Goal: Task Accomplishment & Management: Manage account settings

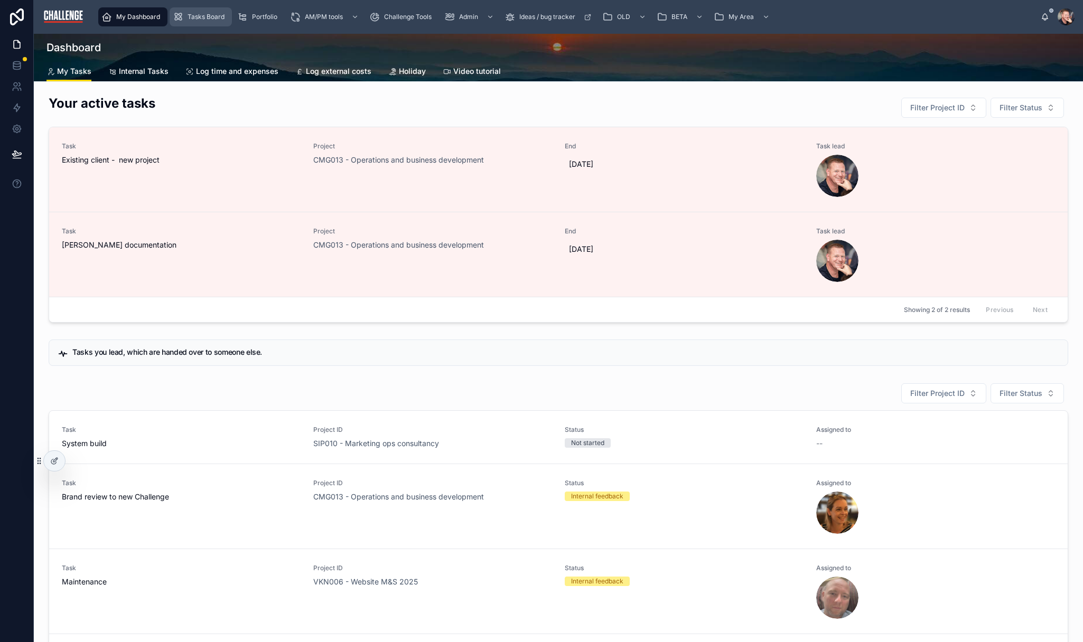
click at [208, 17] on span "Tasks Board" at bounding box center [206, 17] width 37 height 8
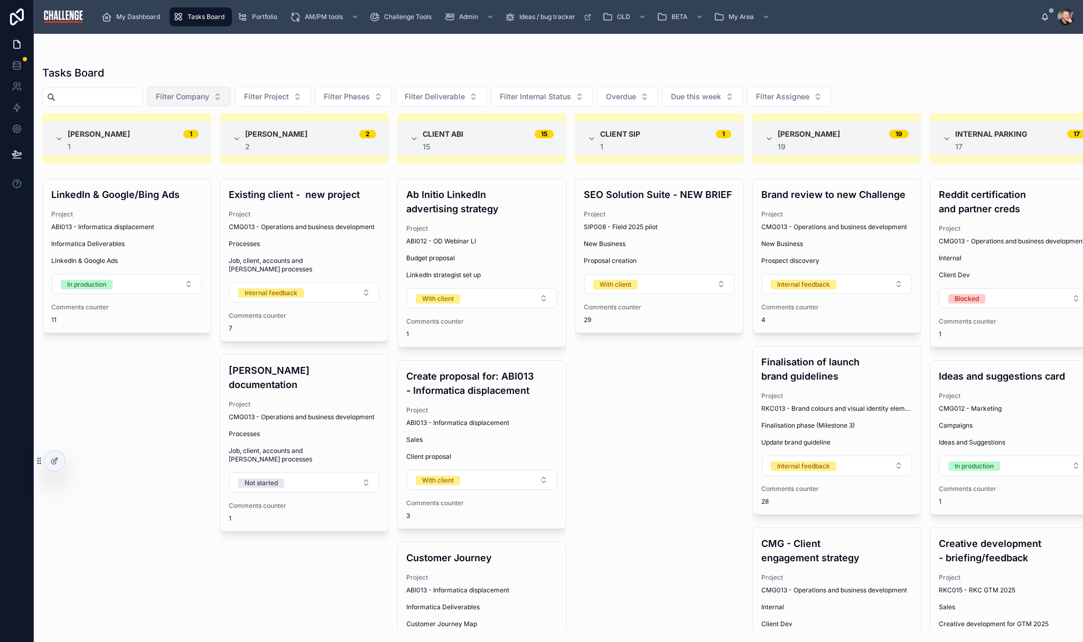
click at [209, 99] on span "Filter Company" at bounding box center [182, 96] width 53 height 11
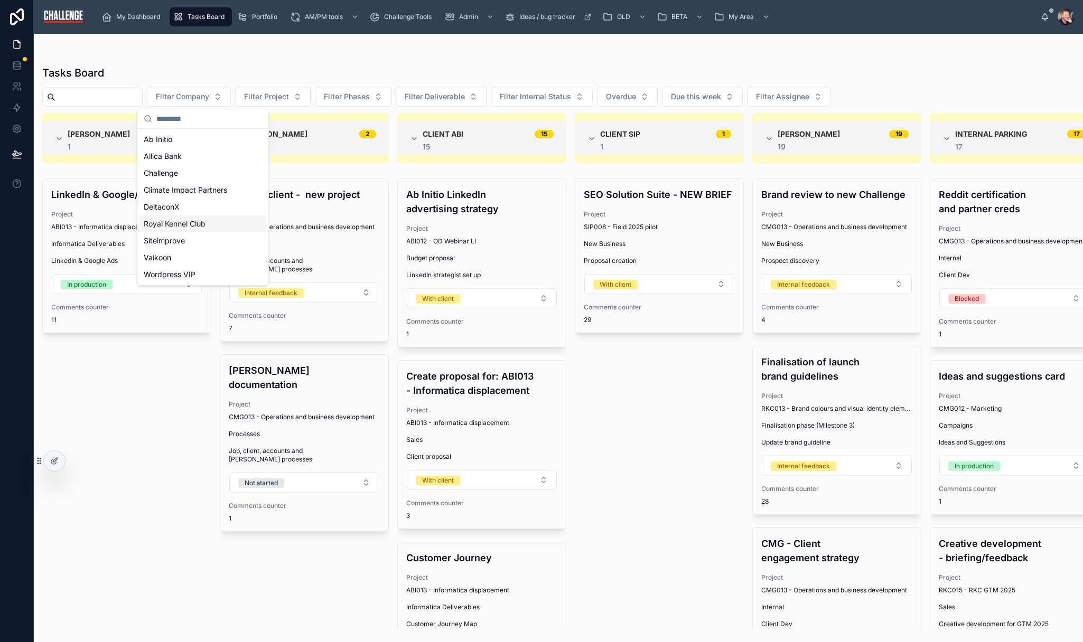
click at [207, 231] on div "Royal Kennel Club" at bounding box center [202, 224] width 127 height 17
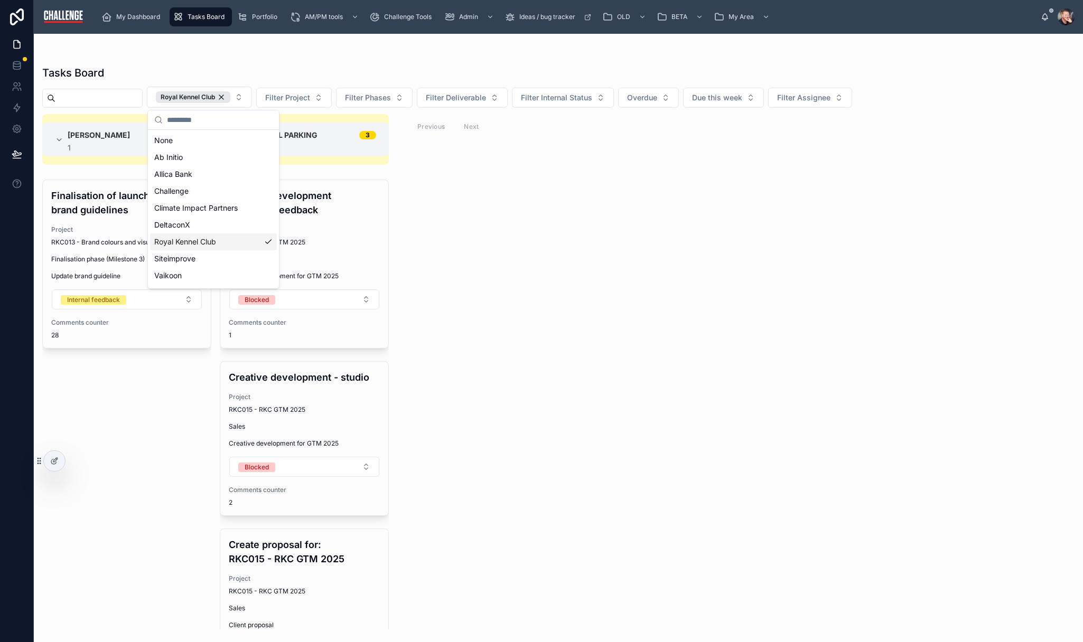
click at [603, 255] on div "Elaine Starborg 1 1 Finalisation of launch brand guidelines Project RKC013 - Br…" at bounding box center [558, 372] width 1049 height 516
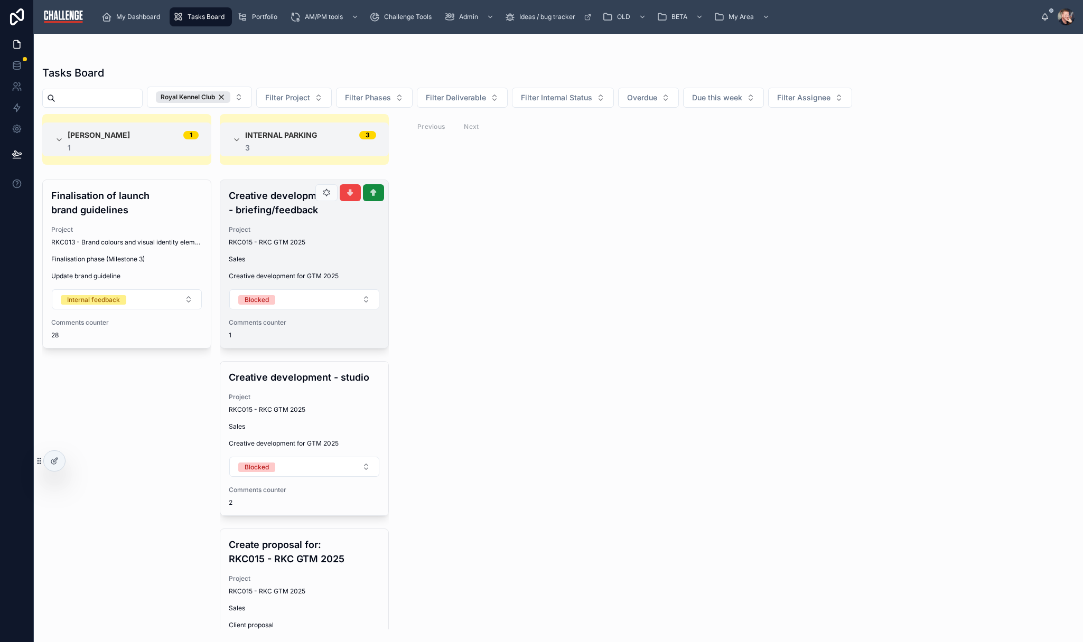
click at [338, 225] on div "Creative development - briefing/feedback Project RKC015 - RKC GTM 2025 Sales Cr…" at bounding box center [304, 264] width 168 height 168
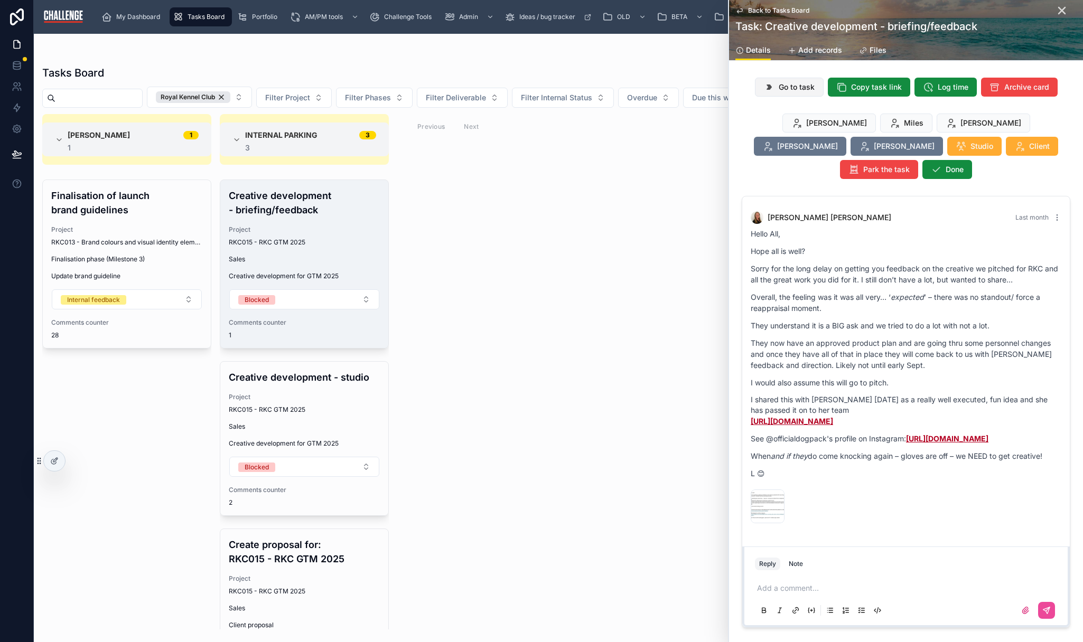
click at [790, 89] on span "Go to task" at bounding box center [797, 87] width 36 height 11
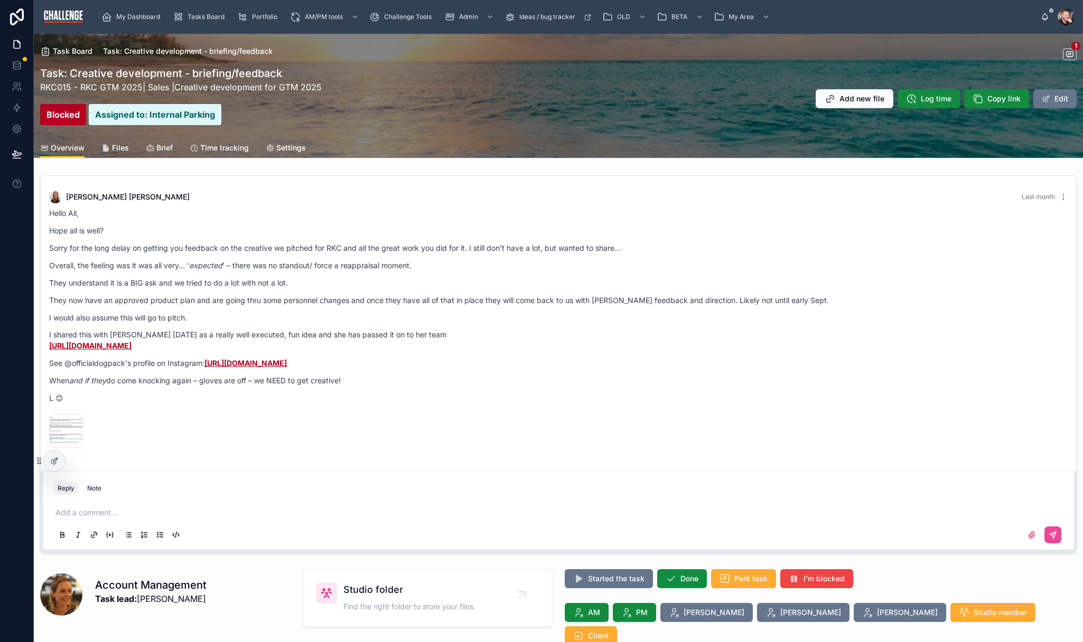
click at [120, 146] on span "Files" at bounding box center [120, 148] width 17 height 11
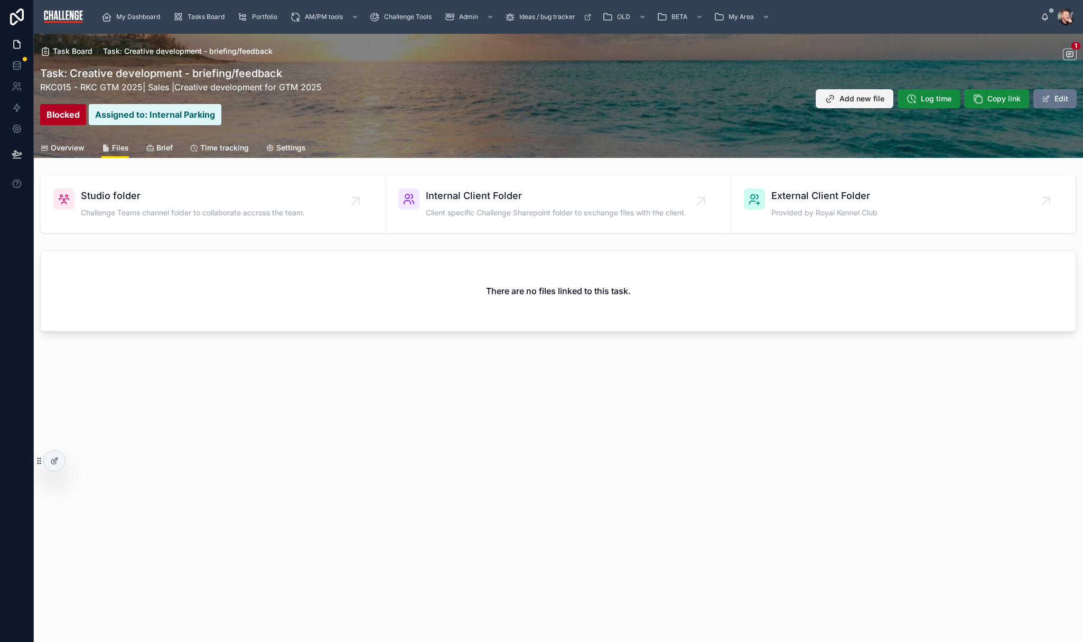
click at [868, 98] on span "Add new file" at bounding box center [862, 99] width 45 height 11
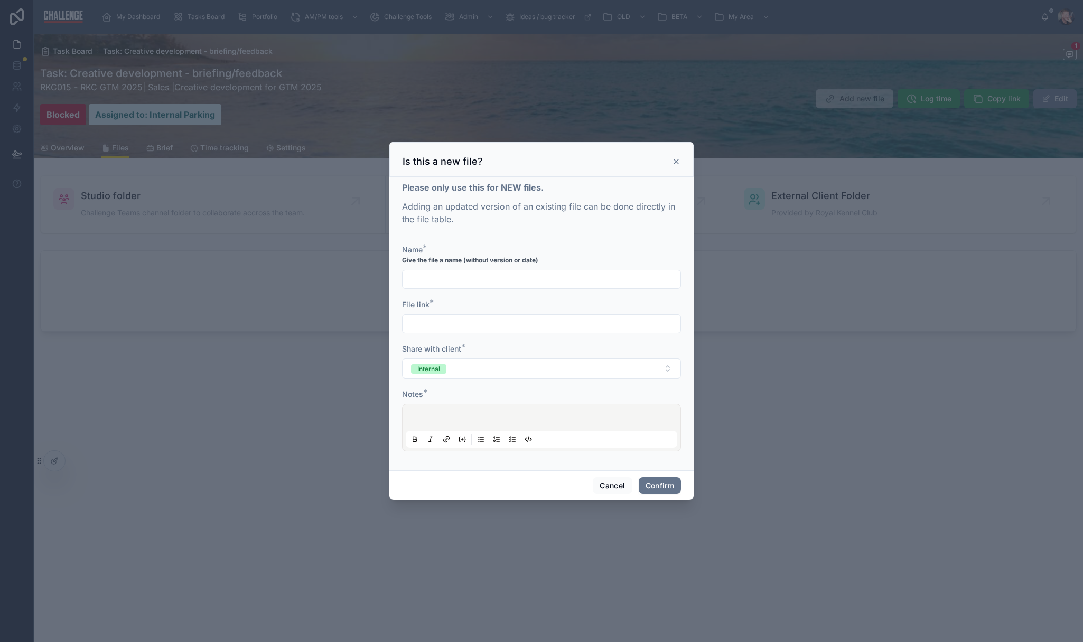
click at [495, 275] on input "text" at bounding box center [542, 279] width 278 height 15
type input "*********"
click at [440, 322] on input "text" at bounding box center [542, 323] width 278 height 15
type input "**********"
click at [533, 412] on div at bounding box center [542, 428] width 272 height 40
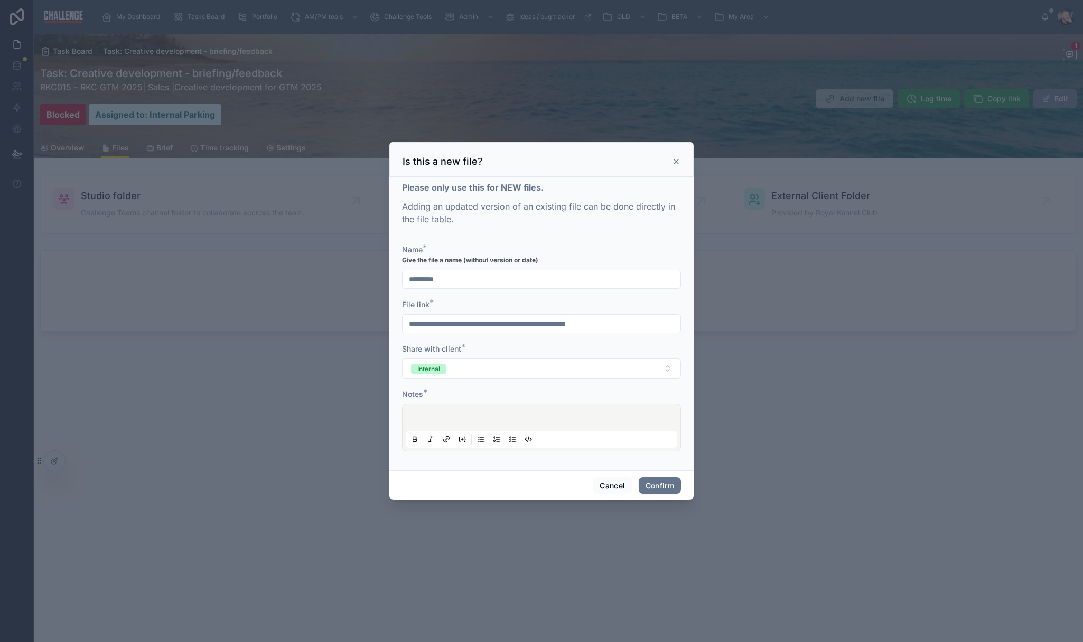
click at [521, 422] on div at bounding box center [542, 428] width 272 height 40
click at [663, 486] on button "Confirm" at bounding box center [660, 486] width 42 height 17
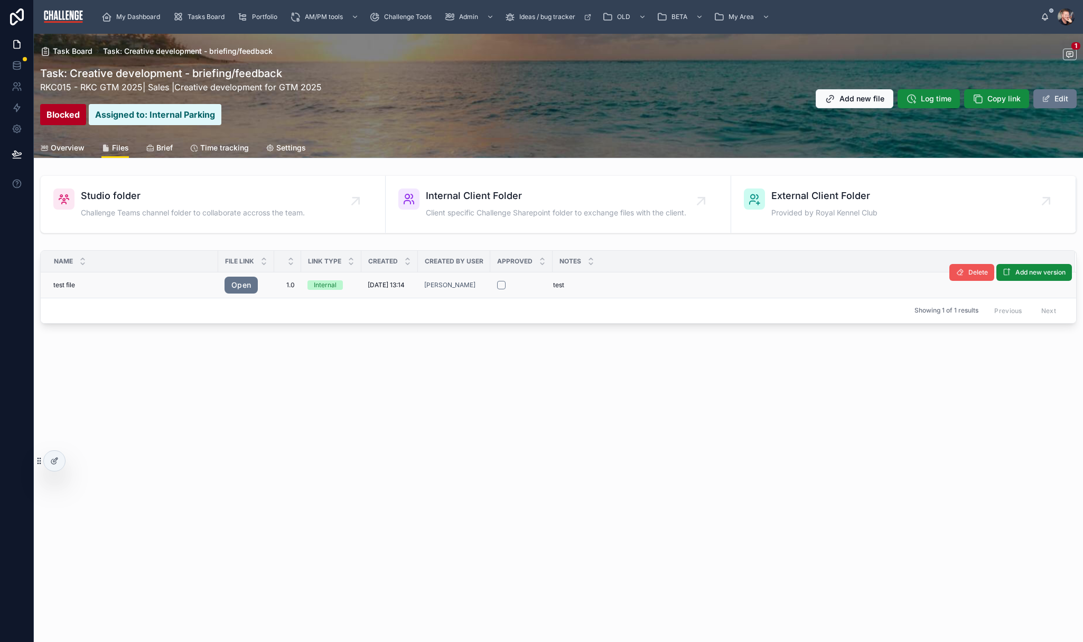
click at [971, 272] on span "Delete" at bounding box center [978, 272] width 20 height 8
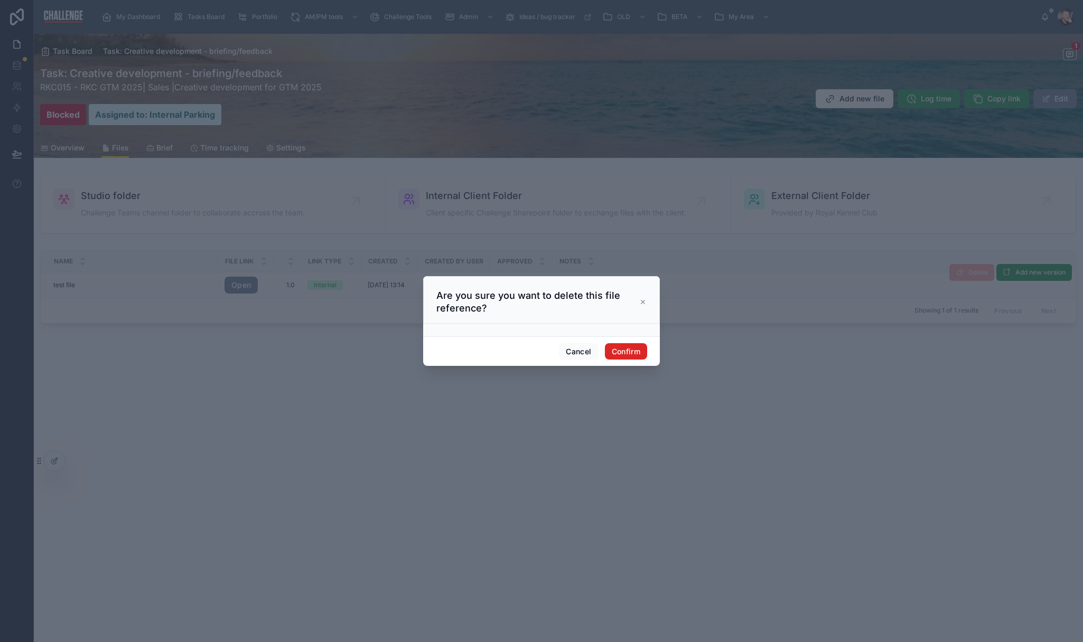
click at [634, 353] on button "Confirm" at bounding box center [626, 351] width 42 height 17
